Goal: Transaction & Acquisition: Purchase product/service

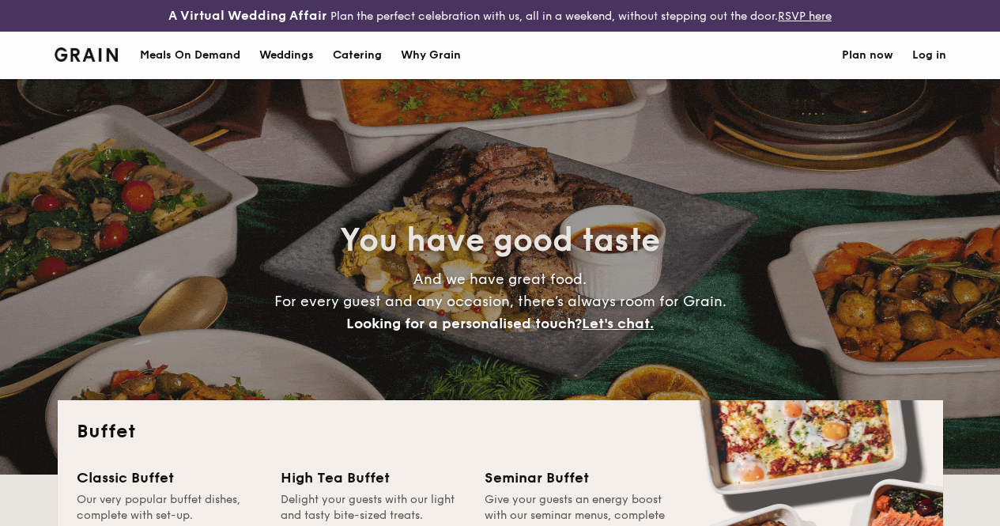
select select
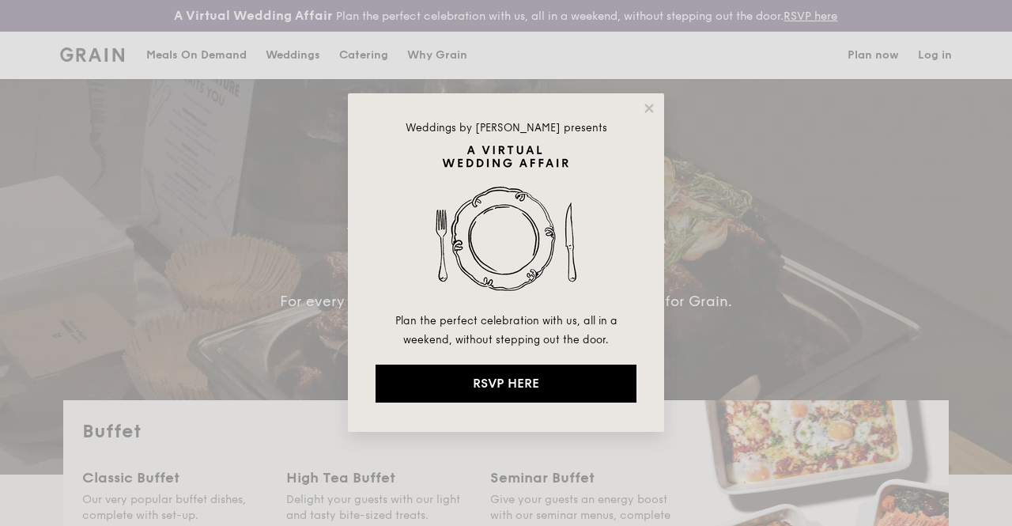
click at [649, 116] on div "Weddings by [PERSON_NAME] presents Plan the perfect celebration with us, all in…" at bounding box center [506, 262] width 316 height 338
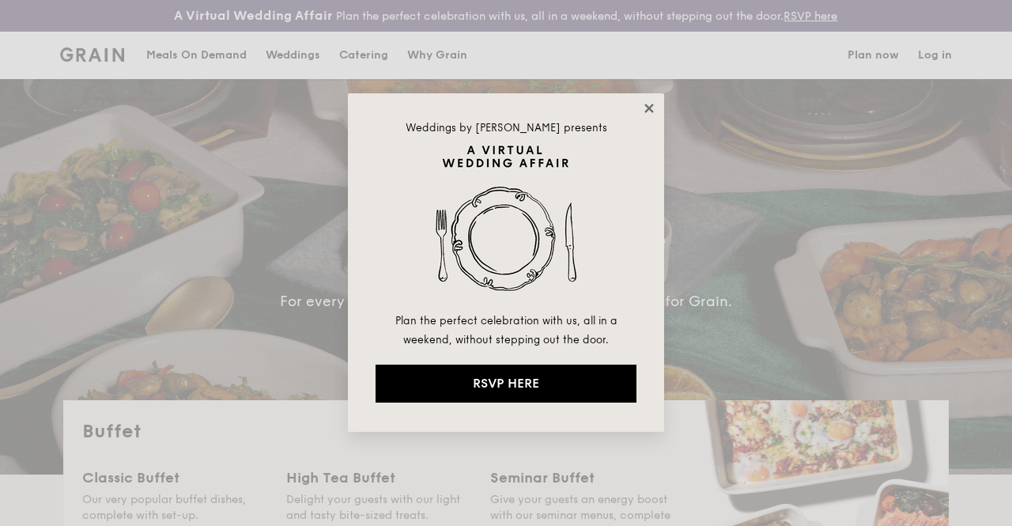
click at [648, 106] on icon at bounding box center [648, 108] width 9 height 9
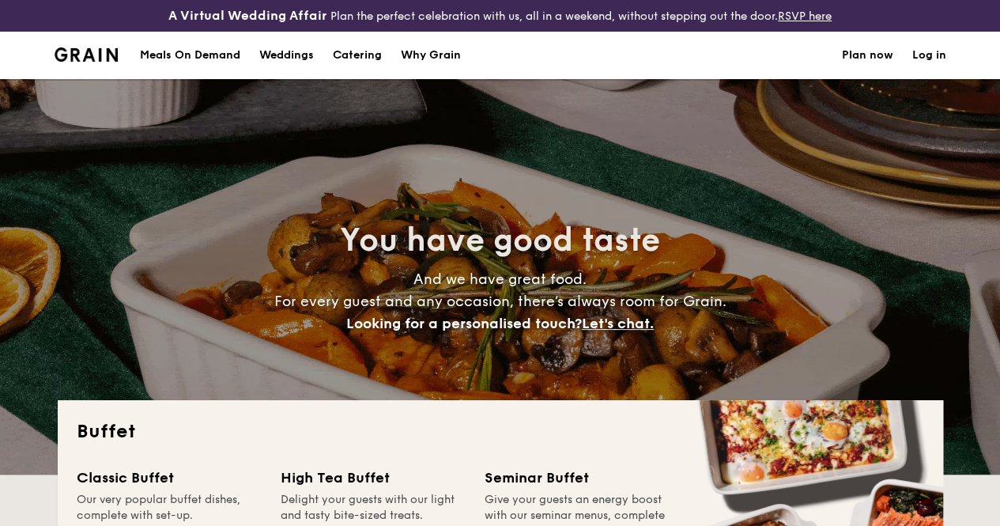
click at [357, 70] on h1 "Catering" at bounding box center [357, 55] width 49 height 47
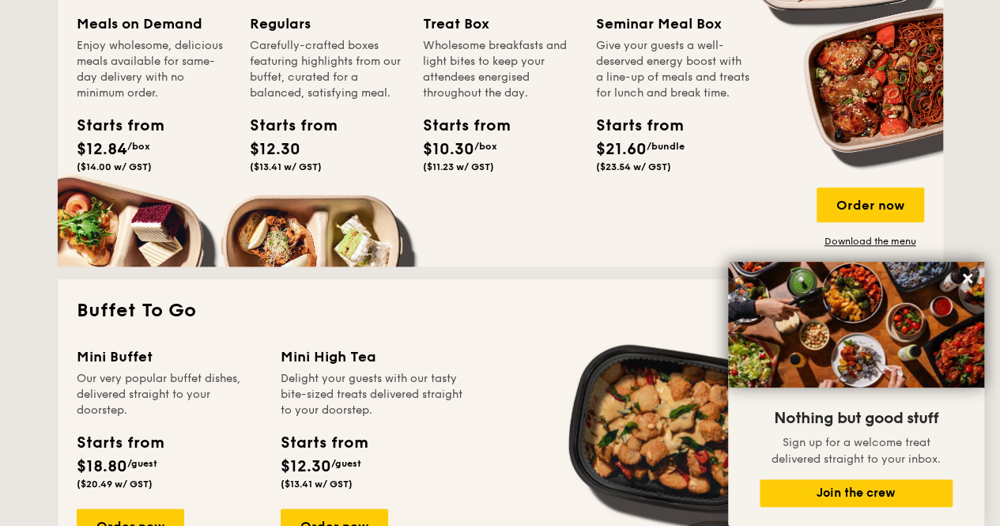
scroll to position [869, 0]
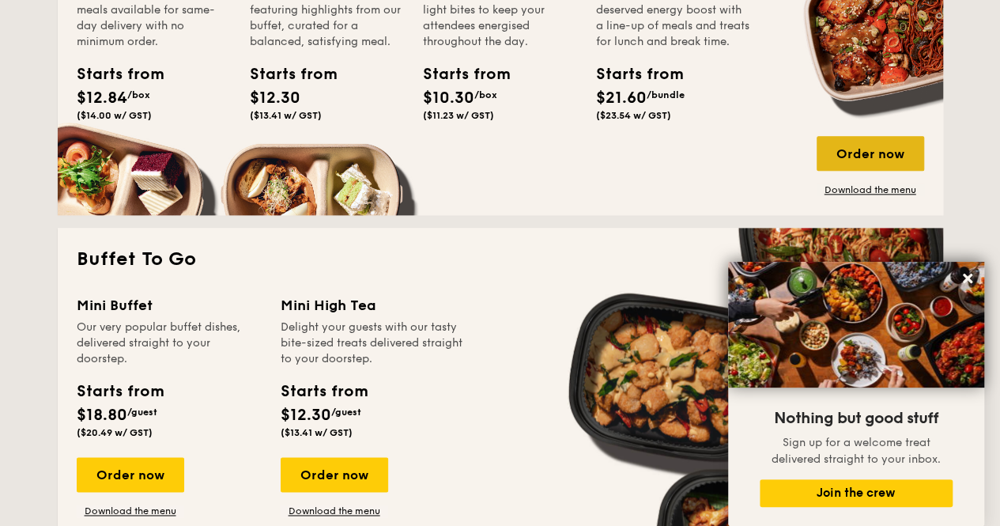
click at [873, 170] on div "Order now" at bounding box center [869, 153] width 107 height 35
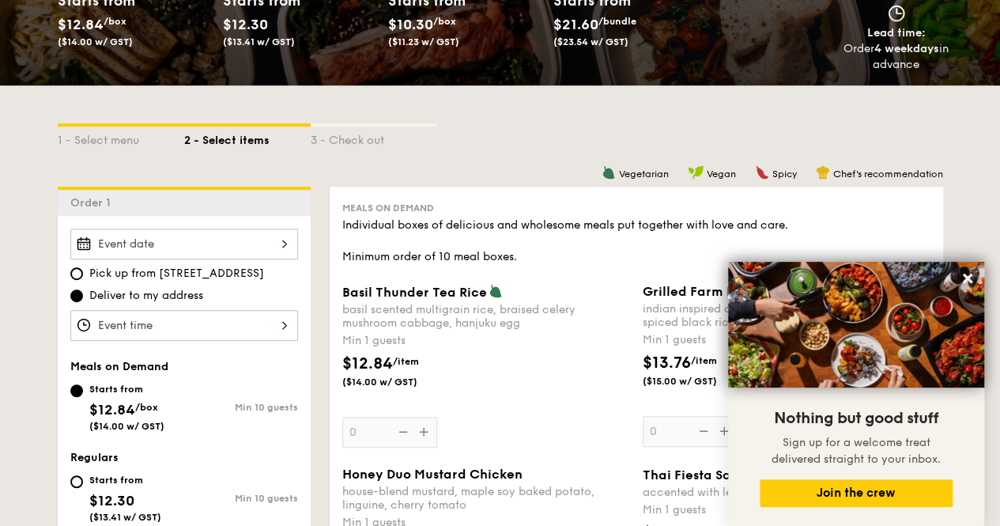
scroll to position [316, 0]
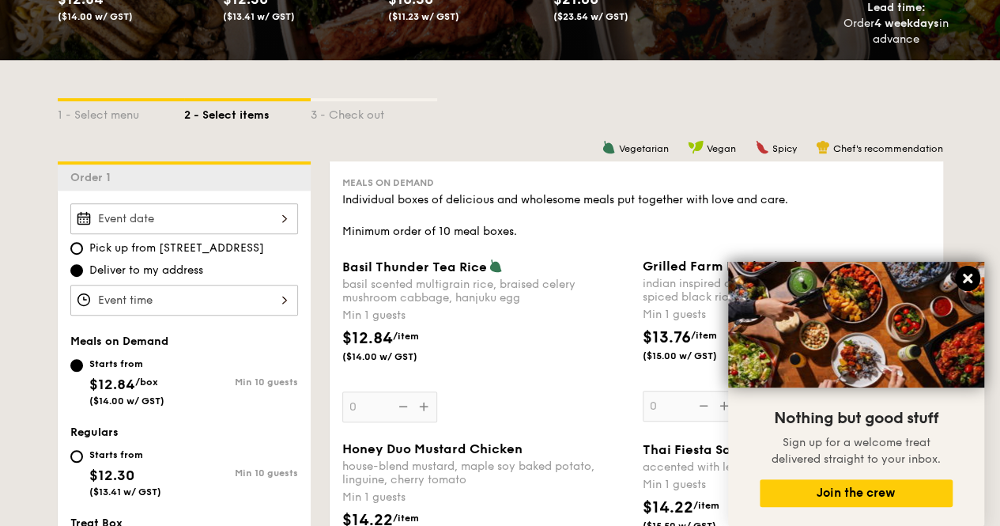
click at [970, 281] on icon at bounding box center [967, 277] width 9 height 9
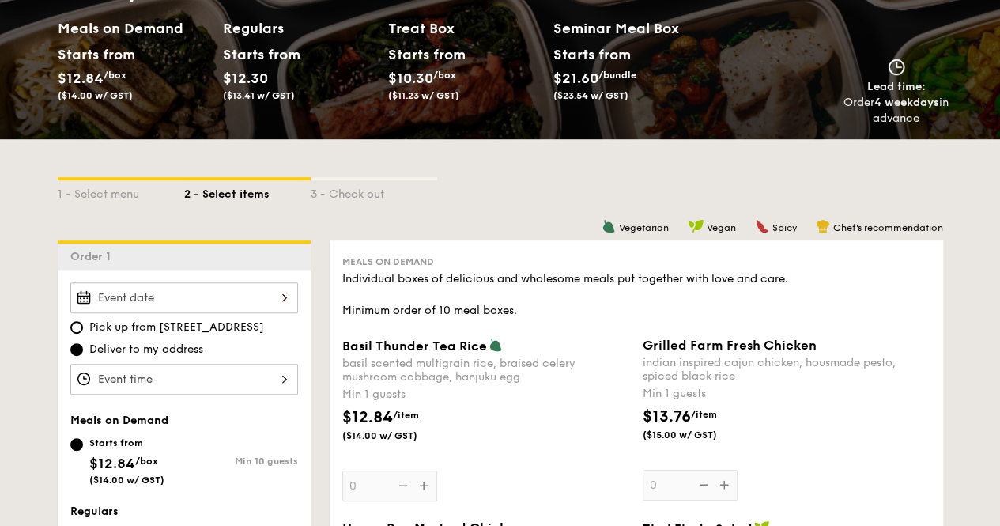
scroll to position [0, 0]
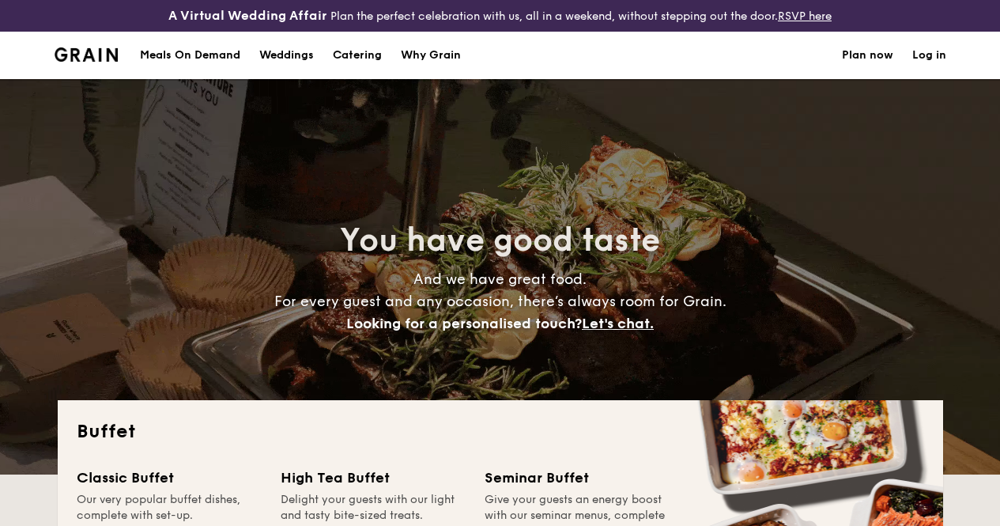
select select
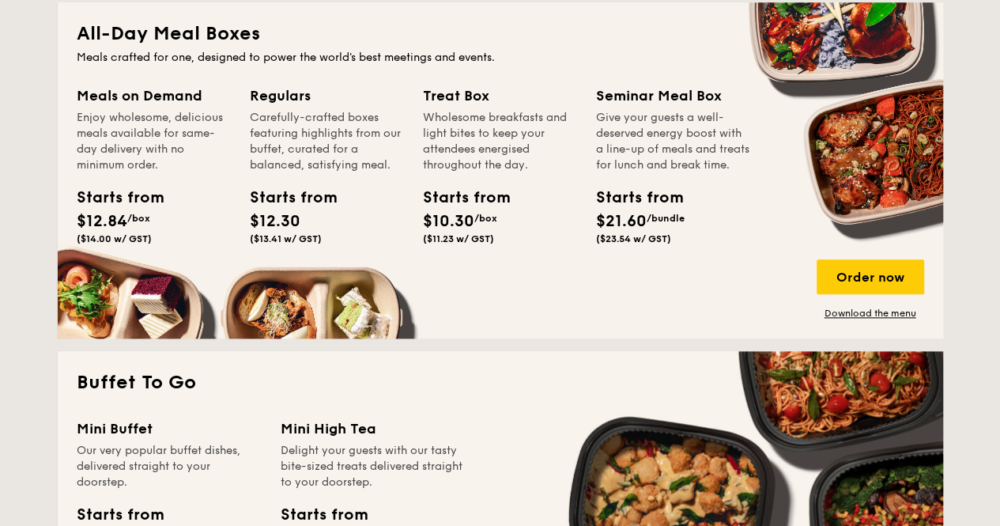
scroll to position [724, 0]
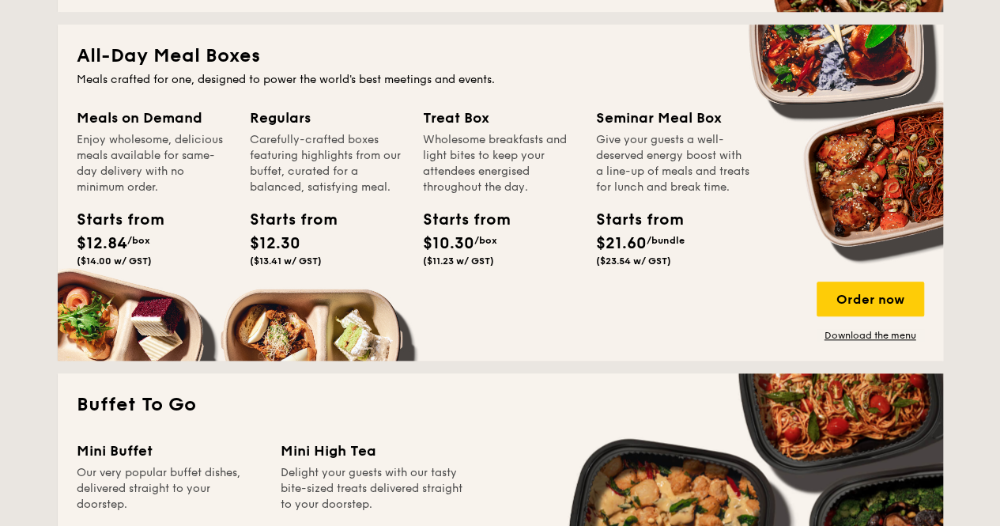
click at [335, 214] on div "Regulars Carefully-crafted boxes featuring highlights from our buffet, curated …" at bounding box center [327, 190] width 154 height 166
click at [853, 341] on link "Download the menu" at bounding box center [869, 335] width 107 height 13
click at [866, 314] on div "Order now" at bounding box center [869, 298] width 107 height 35
